Goal: Task Accomplishment & Management: Manage account settings

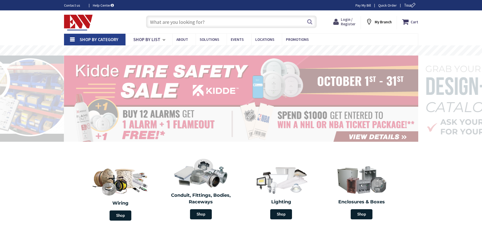
click at [350, 22] on span "Login / Register" at bounding box center [348, 21] width 15 height 9
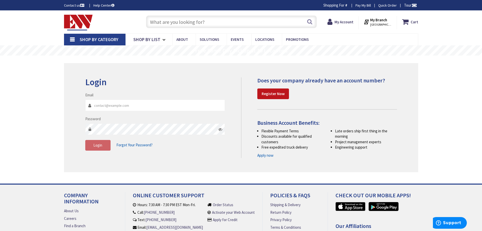
type input "Johnt@tinedale.com"
click at [36, 129] on div "Skip to Content Toggle Nav Search Cart My Cart Close" at bounding box center [241, 145] width 482 height 270
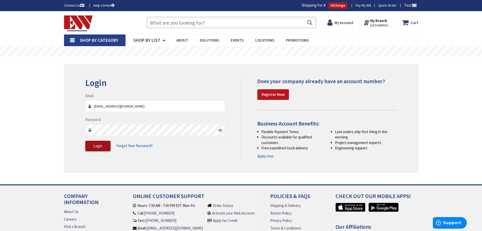
click at [98, 145] on span "Login" at bounding box center [97, 145] width 9 height 5
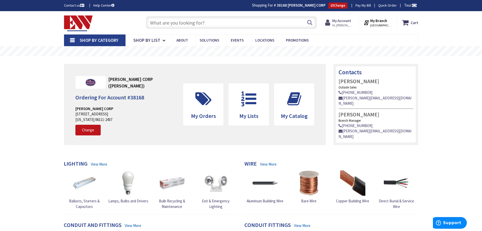
click at [341, 24] on span "Hi, [PERSON_NAME]" at bounding box center [343, 25] width 22 height 4
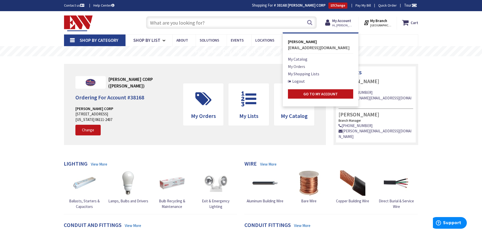
click at [298, 64] on link "My Orders" at bounding box center [296, 66] width 17 height 6
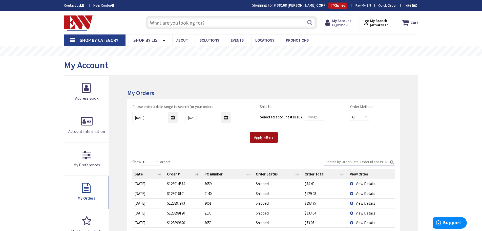
click at [266, 136] on input "Apply Filters" at bounding box center [264, 137] width 28 height 11
click at [230, 156] on div "Show 10 25 50 100 orders Search: Date Order # PO number Order Status Order Tota…" at bounding box center [263, 228] width 273 height 150
